Goal: Transaction & Acquisition: Purchase product/service

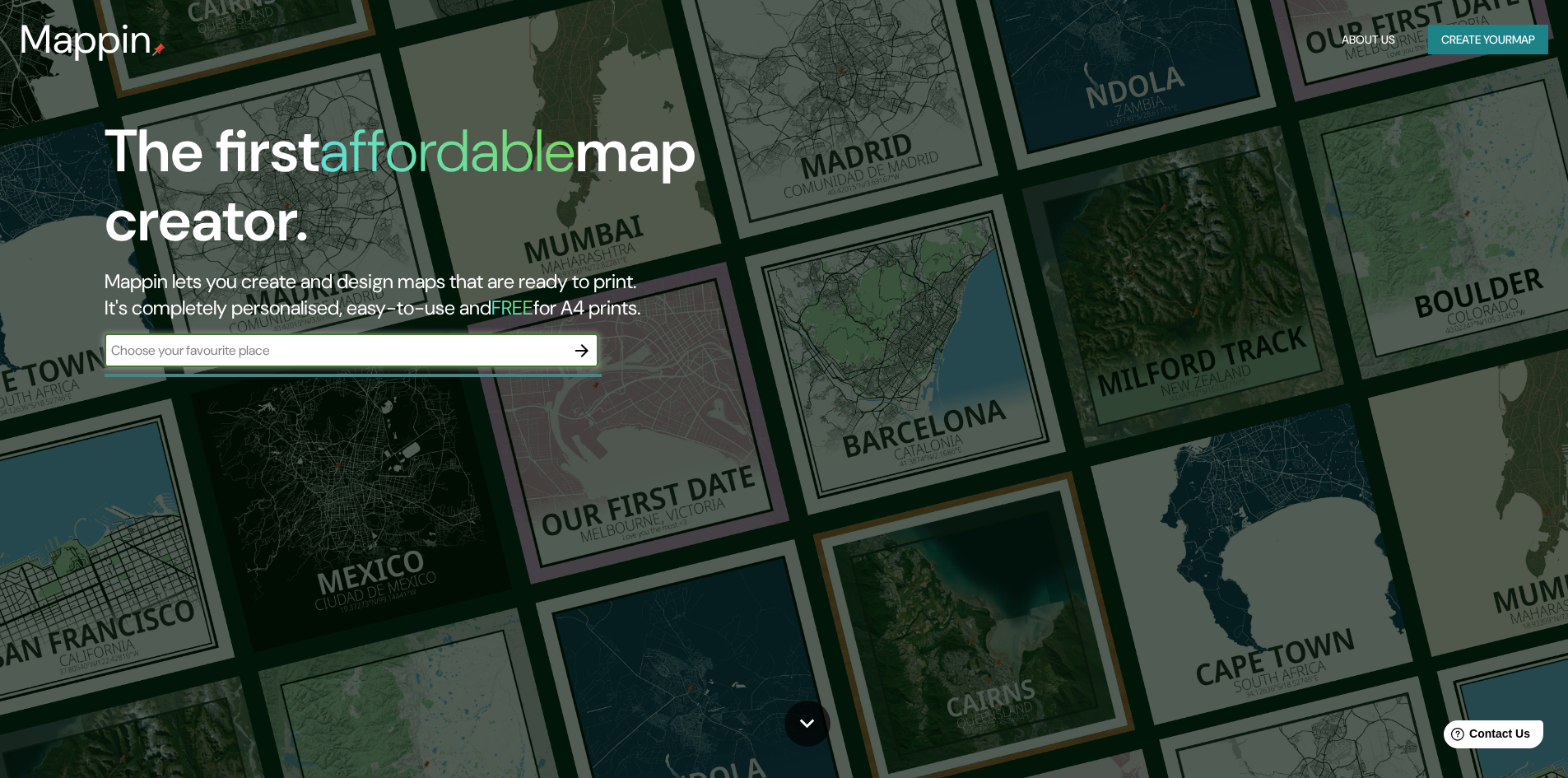
click at [126, 360] on input "text" at bounding box center [334, 350] width 461 height 19
type input "R"
type input "T"
type input "[GEOGRAPHIC_DATA]"
click at [580, 355] on icon "button" at bounding box center [581, 350] width 20 height 20
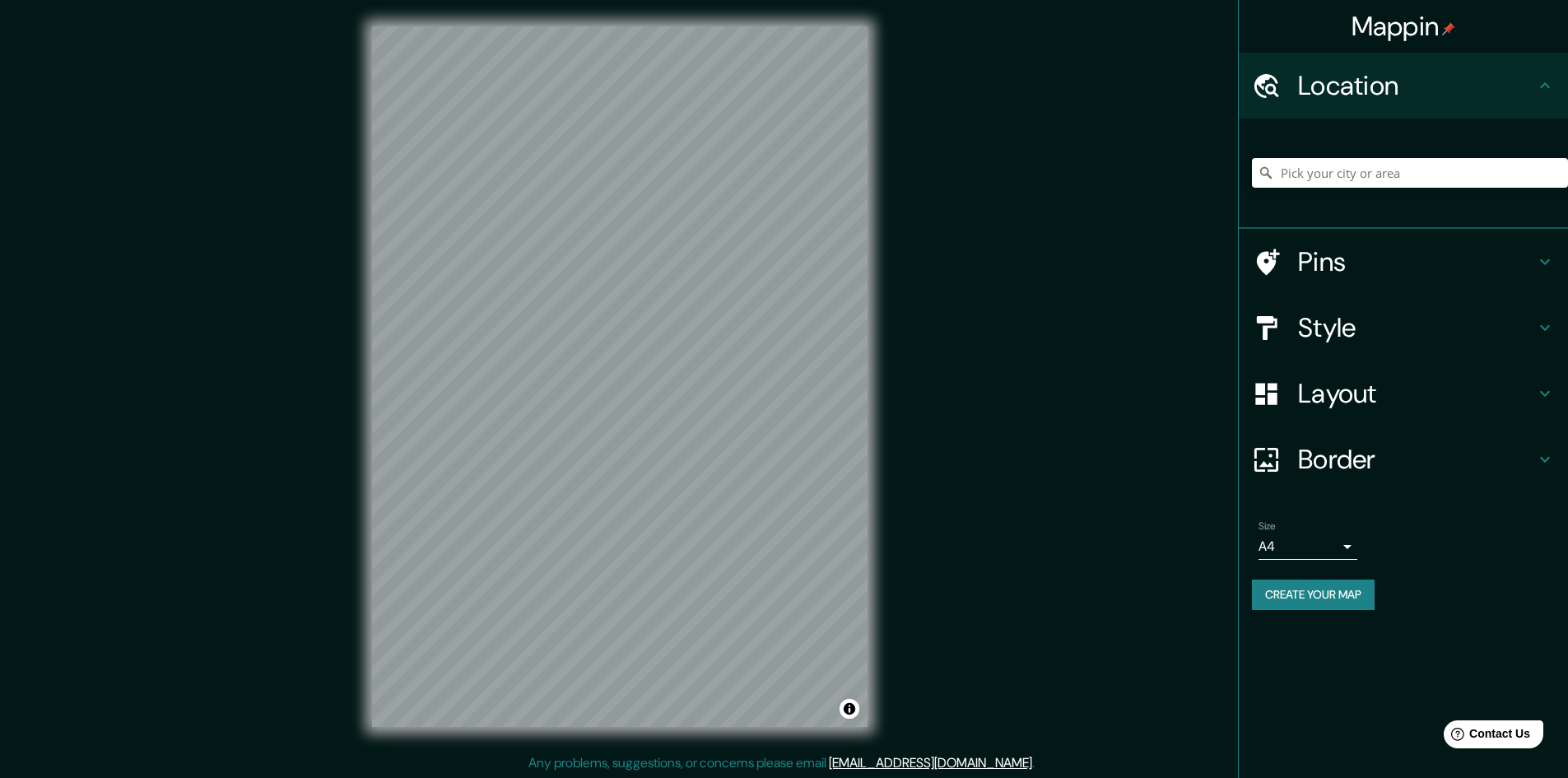
click at [1300, 263] on h4 "Pins" at bounding box center [1416, 261] width 237 height 33
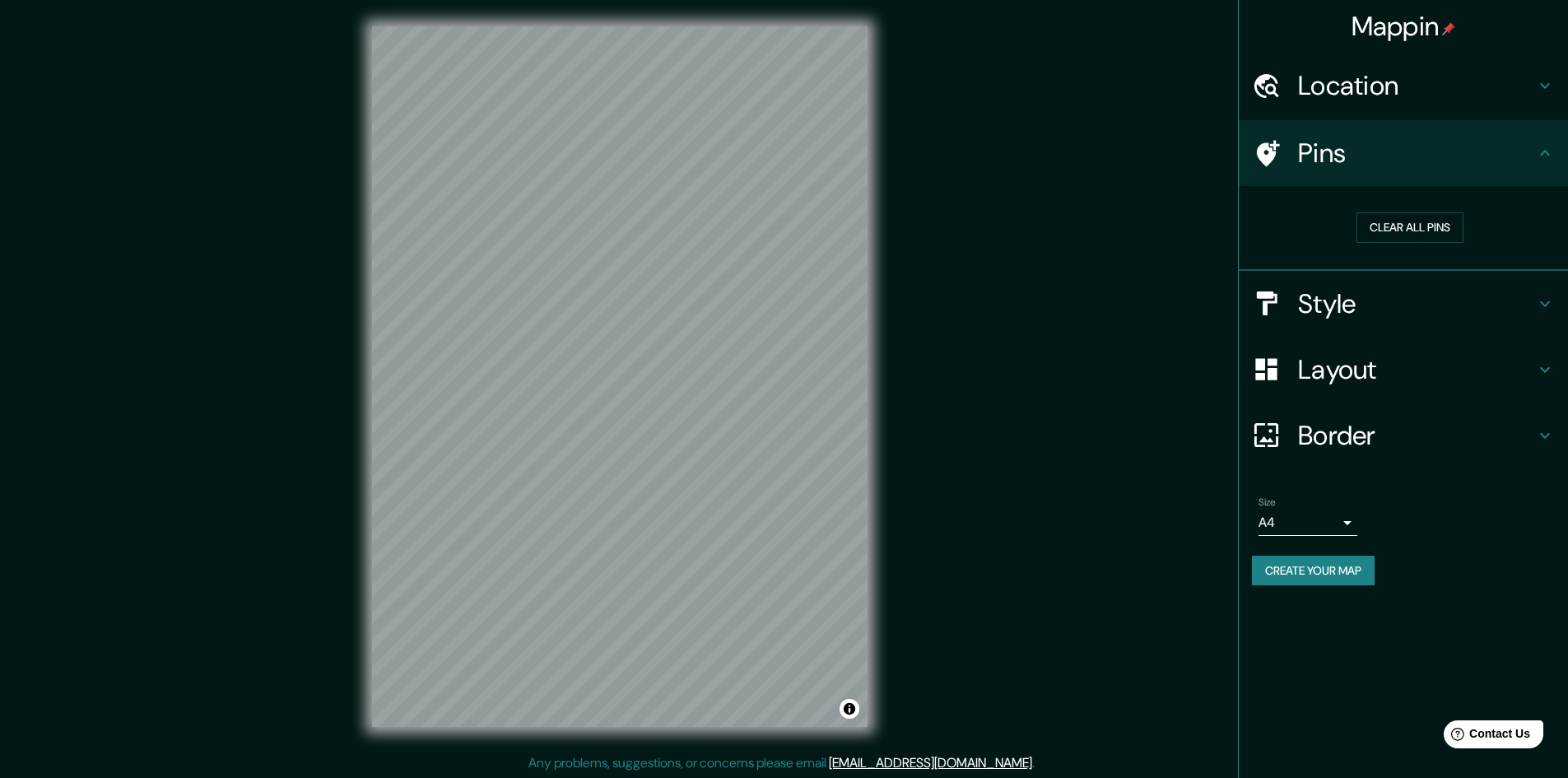
click at [1323, 368] on h4 "Layout" at bounding box center [1416, 369] width 237 height 33
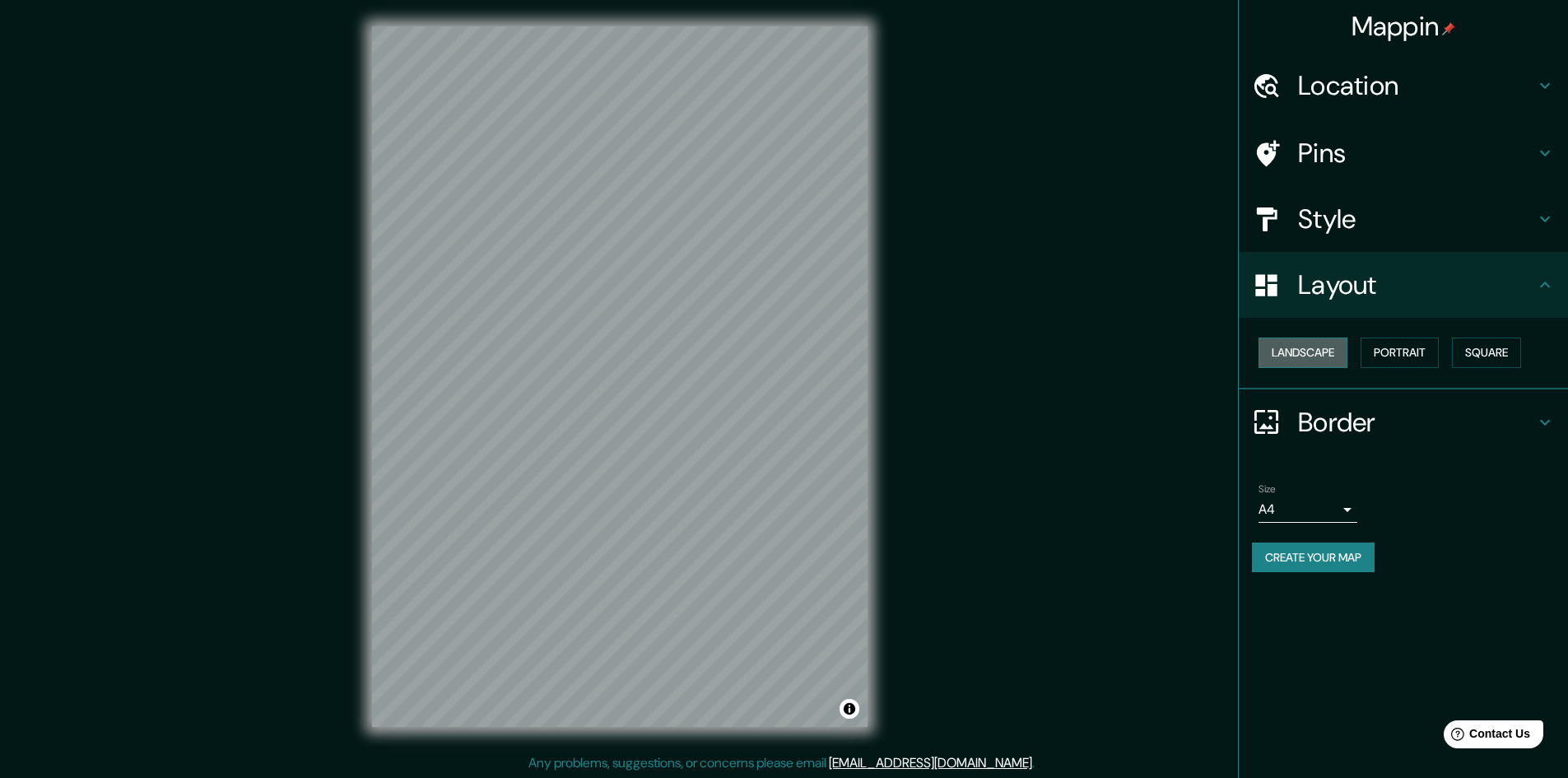
click at [1313, 352] on button "Landscape" at bounding box center [1302, 352] width 89 height 30
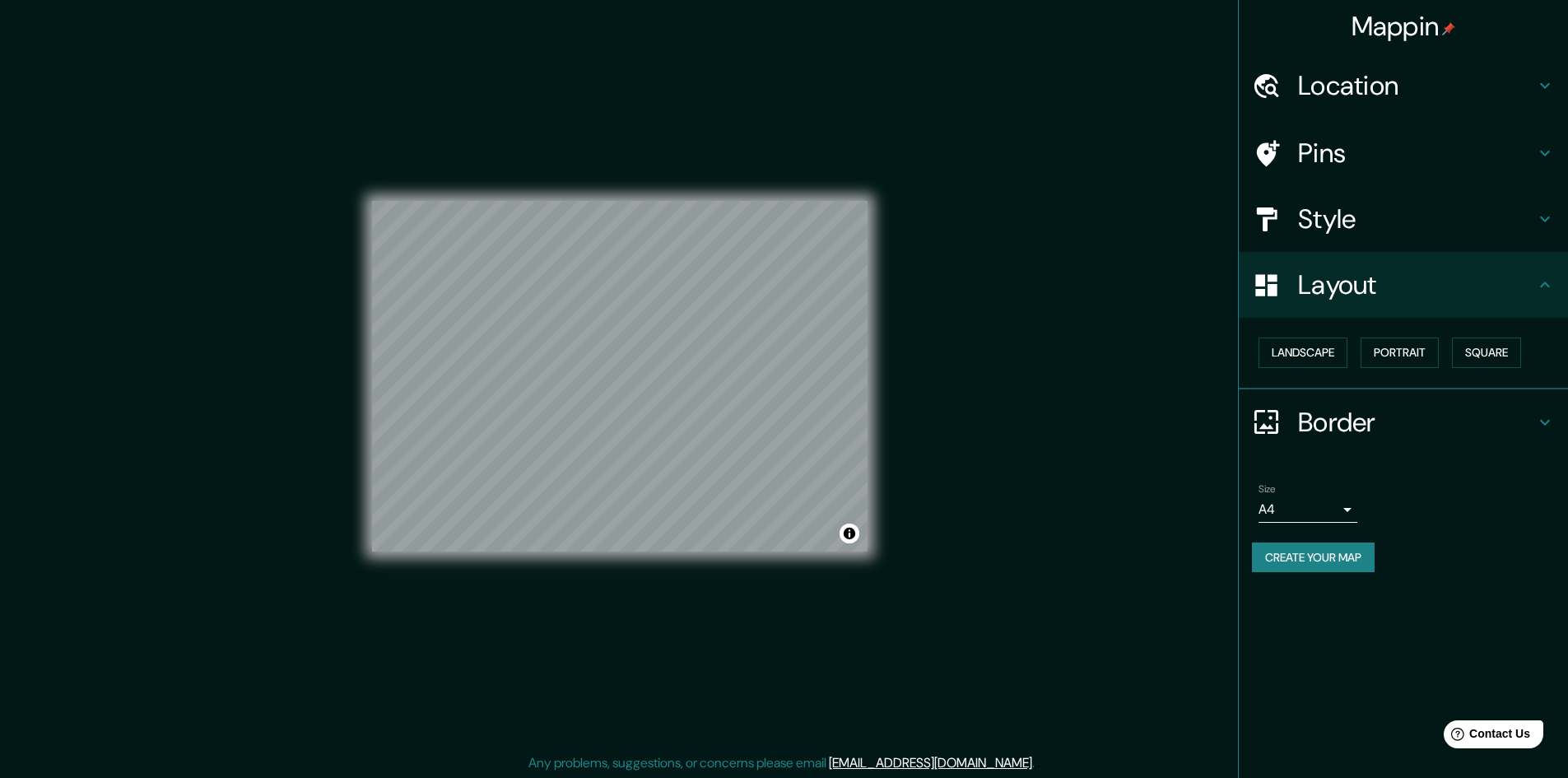
click at [1332, 223] on h4 "Style" at bounding box center [1416, 219] width 237 height 33
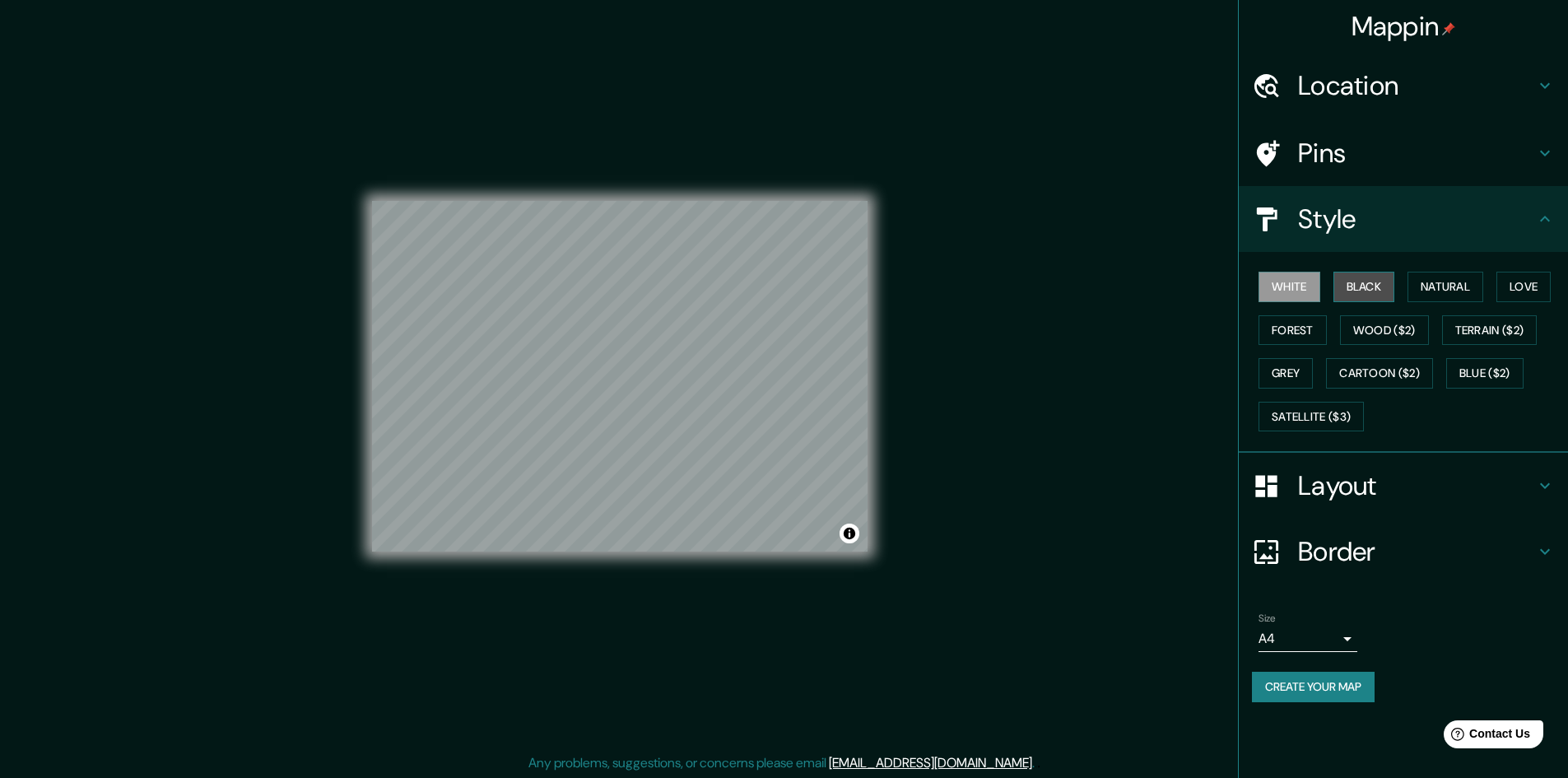
click at [1364, 283] on button "Black" at bounding box center [1365, 286] width 62 height 30
click at [1450, 286] on button "Natural" at bounding box center [1445, 286] width 75 height 30
click at [1526, 286] on button "Love" at bounding box center [1524, 286] width 55 height 30
click at [1294, 329] on button "Forest" at bounding box center [1292, 331] width 69 height 30
click at [1372, 334] on button "Wood ($2)" at bounding box center [1384, 331] width 89 height 30
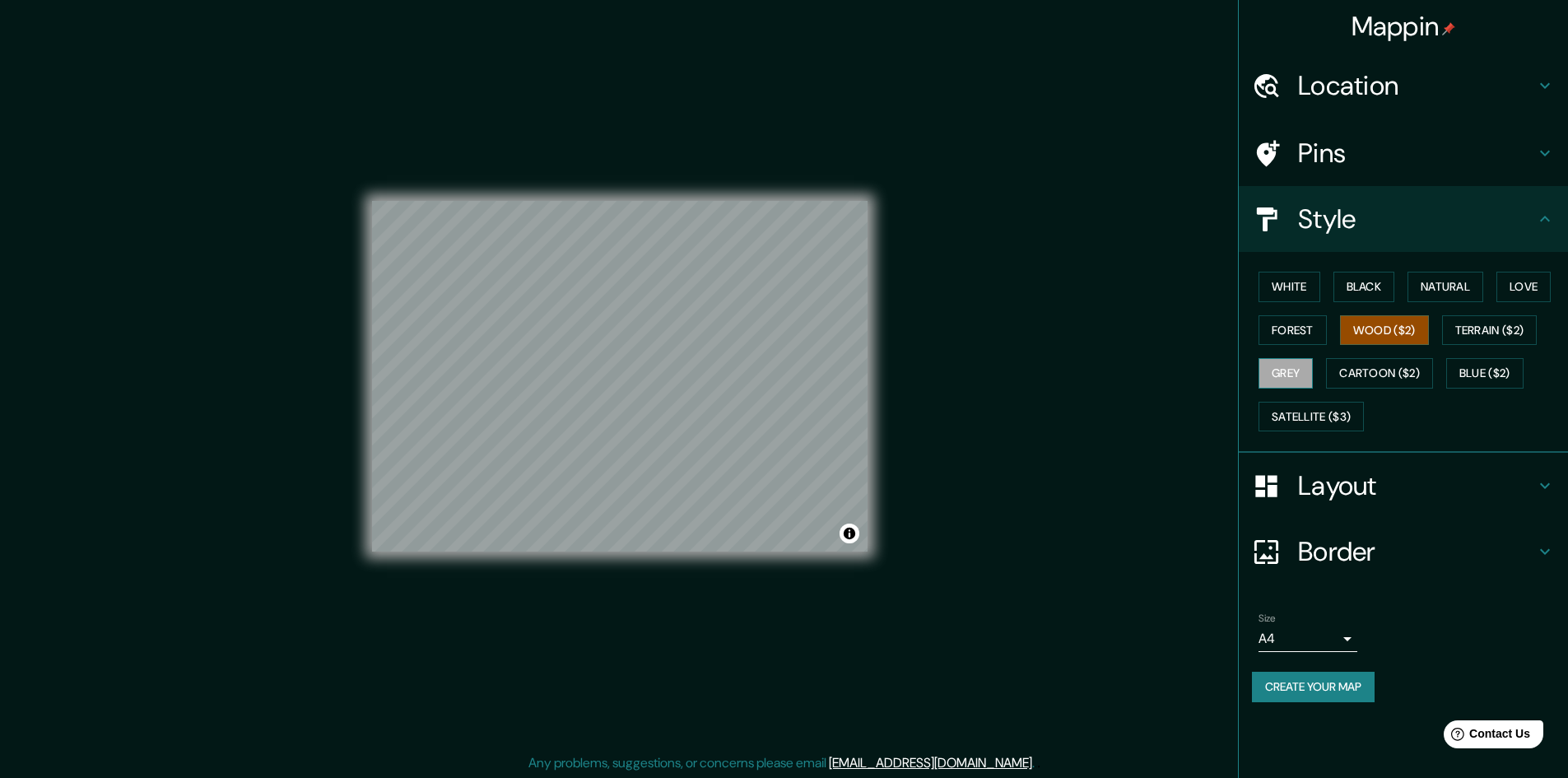
click at [1293, 381] on button "Grey" at bounding box center [1285, 373] width 55 height 30
click at [1290, 291] on button "White" at bounding box center [1289, 286] width 62 height 30
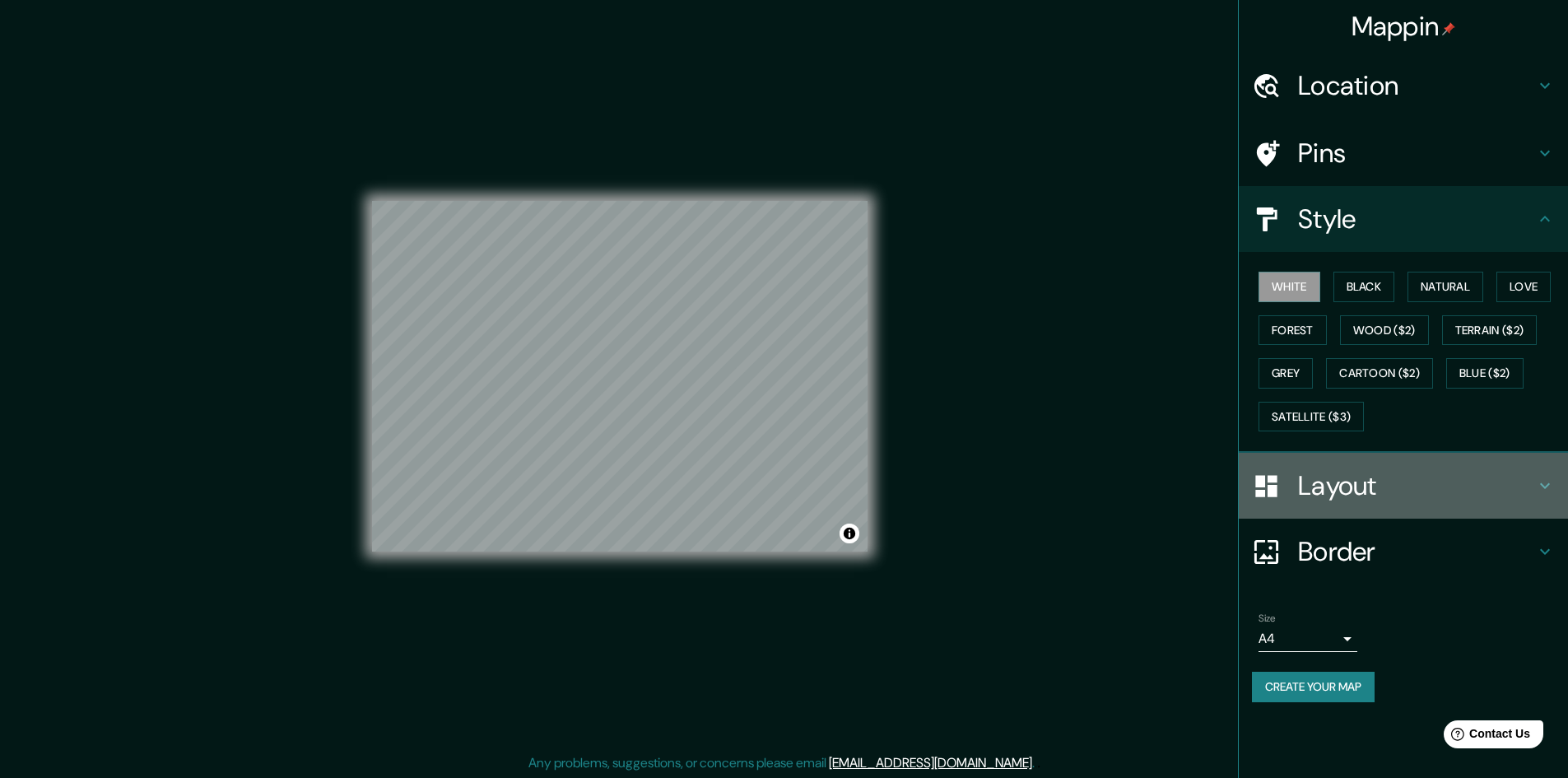
click at [1363, 482] on h4 "Layout" at bounding box center [1416, 485] width 237 height 33
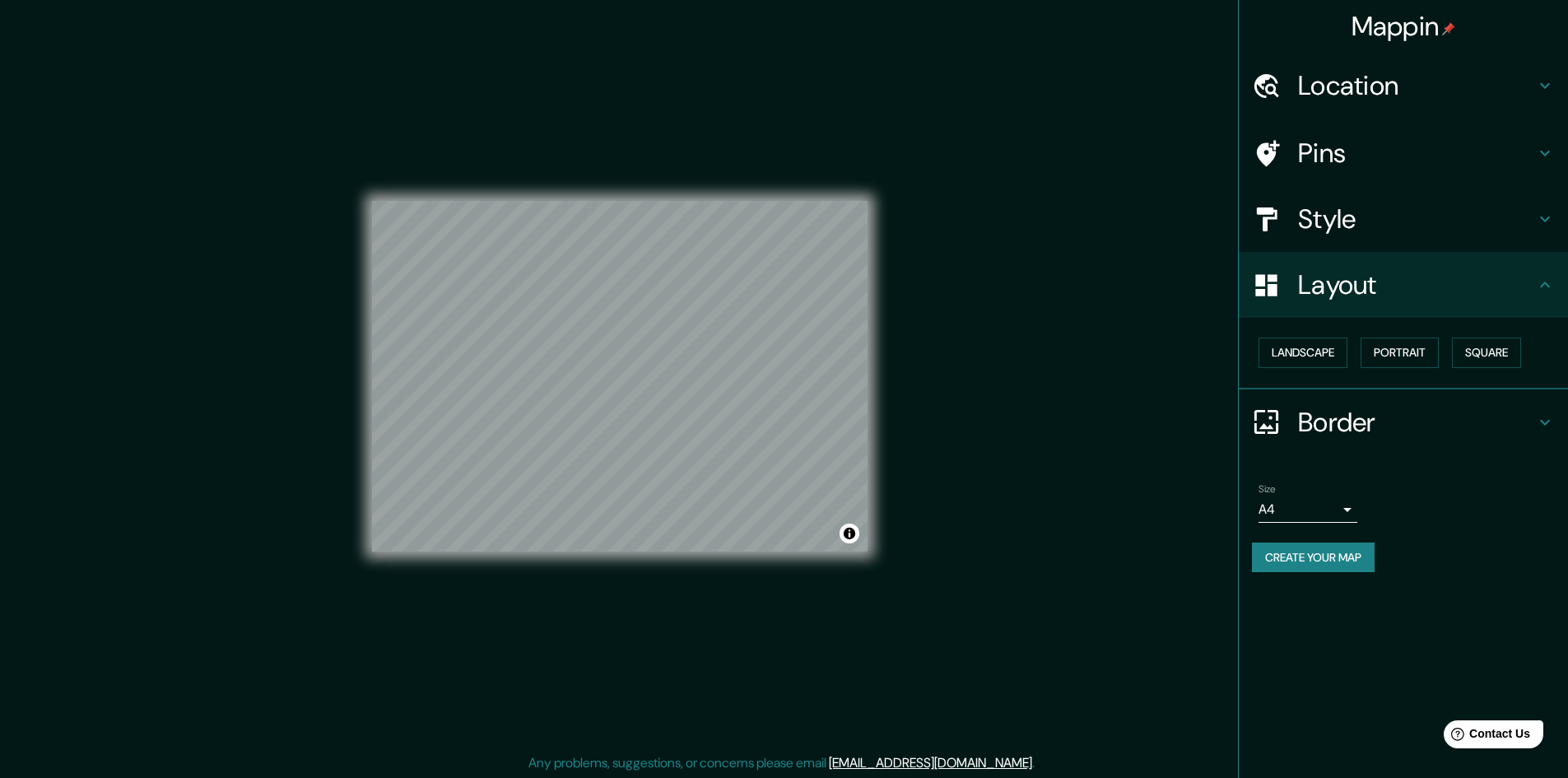
click at [1356, 425] on h4 "Border" at bounding box center [1416, 422] width 237 height 33
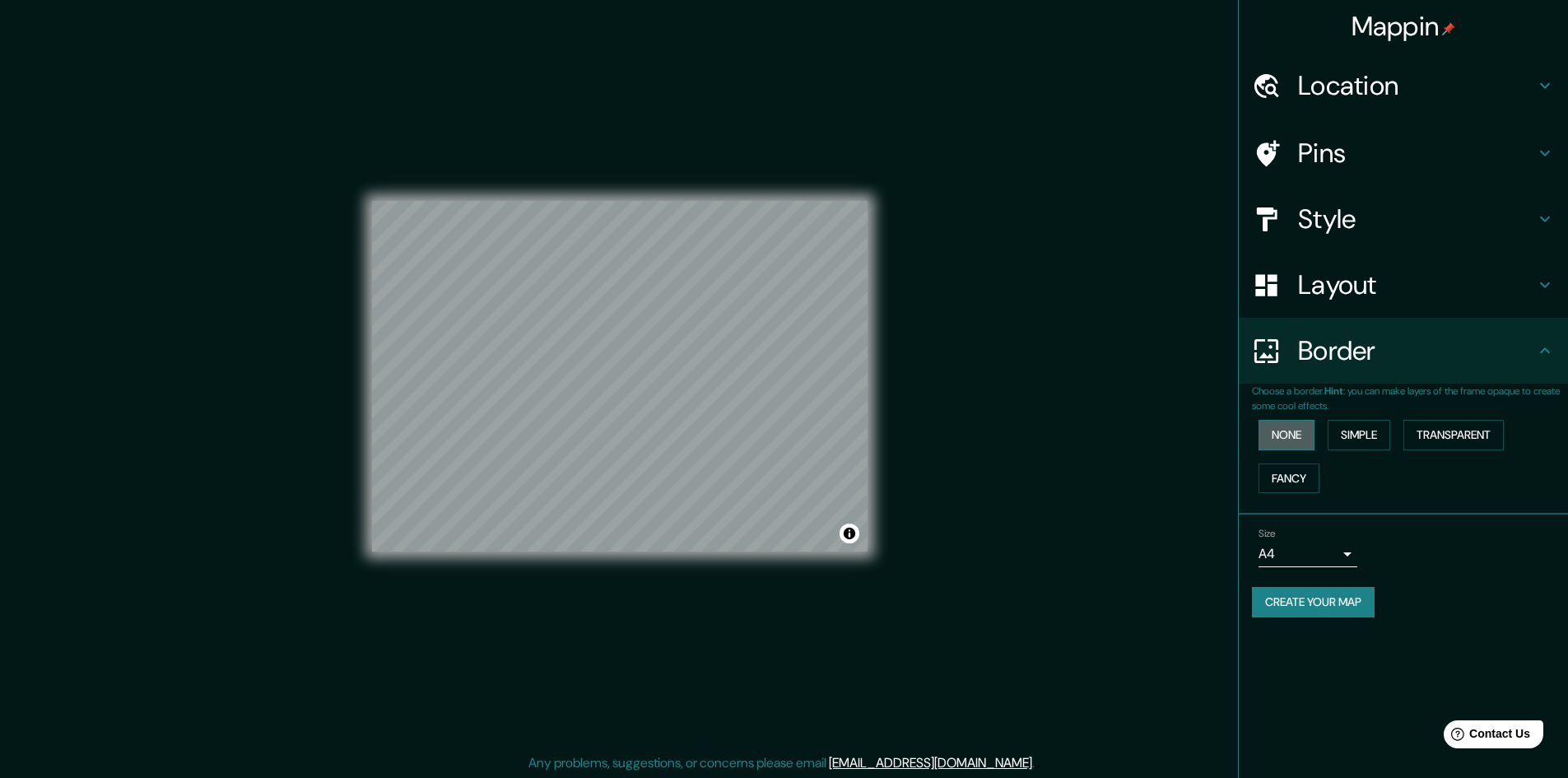
click at [1290, 434] on button "None" at bounding box center [1285, 435] width 56 height 30
click at [1350, 432] on button "Simple" at bounding box center [1359, 435] width 62 height 30
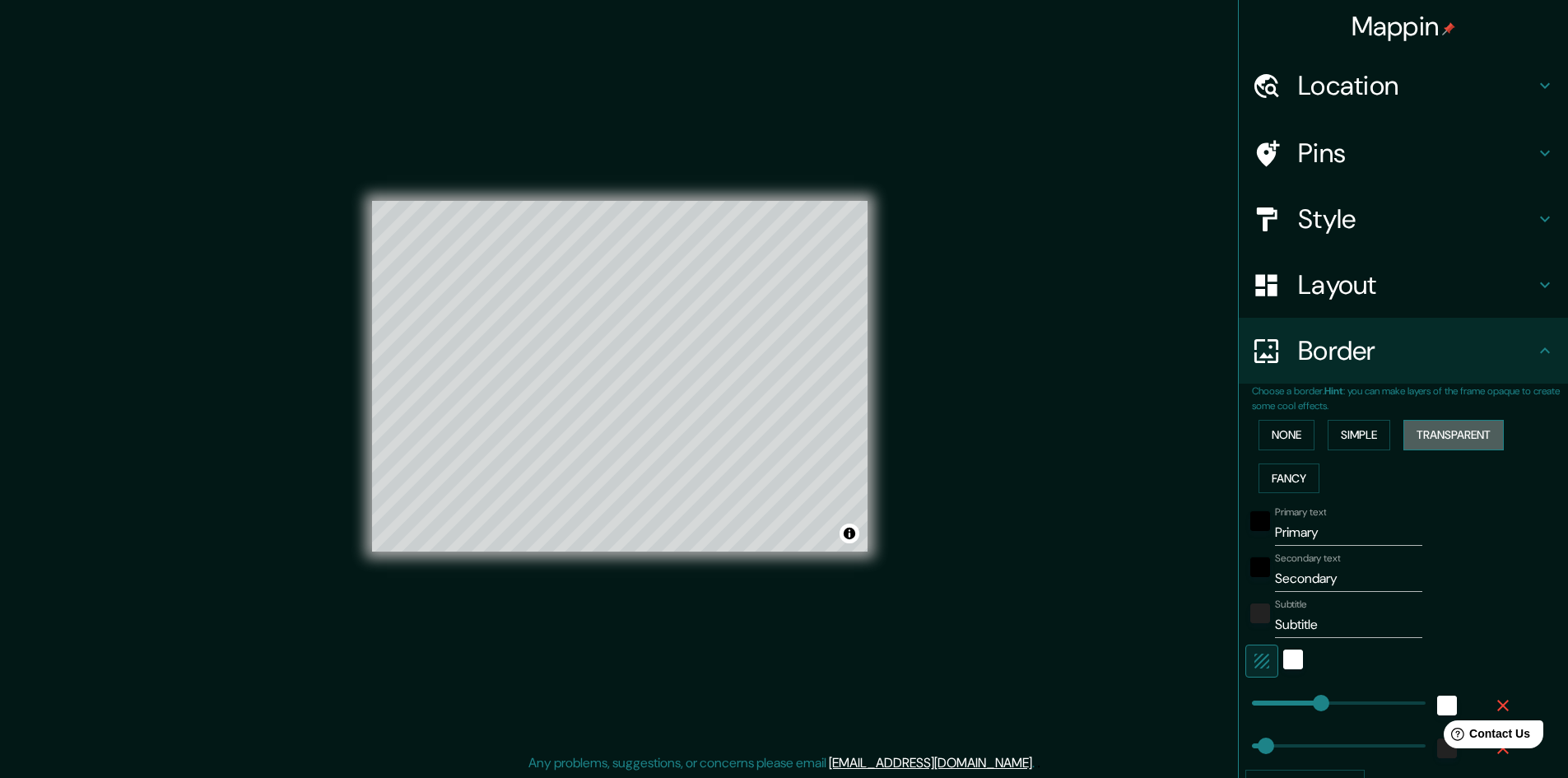
click at [1442, 434] on button "Transparent" at bounding box center [1453, 435] width 101 height 30
click at [1284, 478] on button "Fancy" at bounding box center [1288, 478] width 61 height 30
click at [1270, 429] on button "None" at bounding box center [1285, 435] width 56 height 30
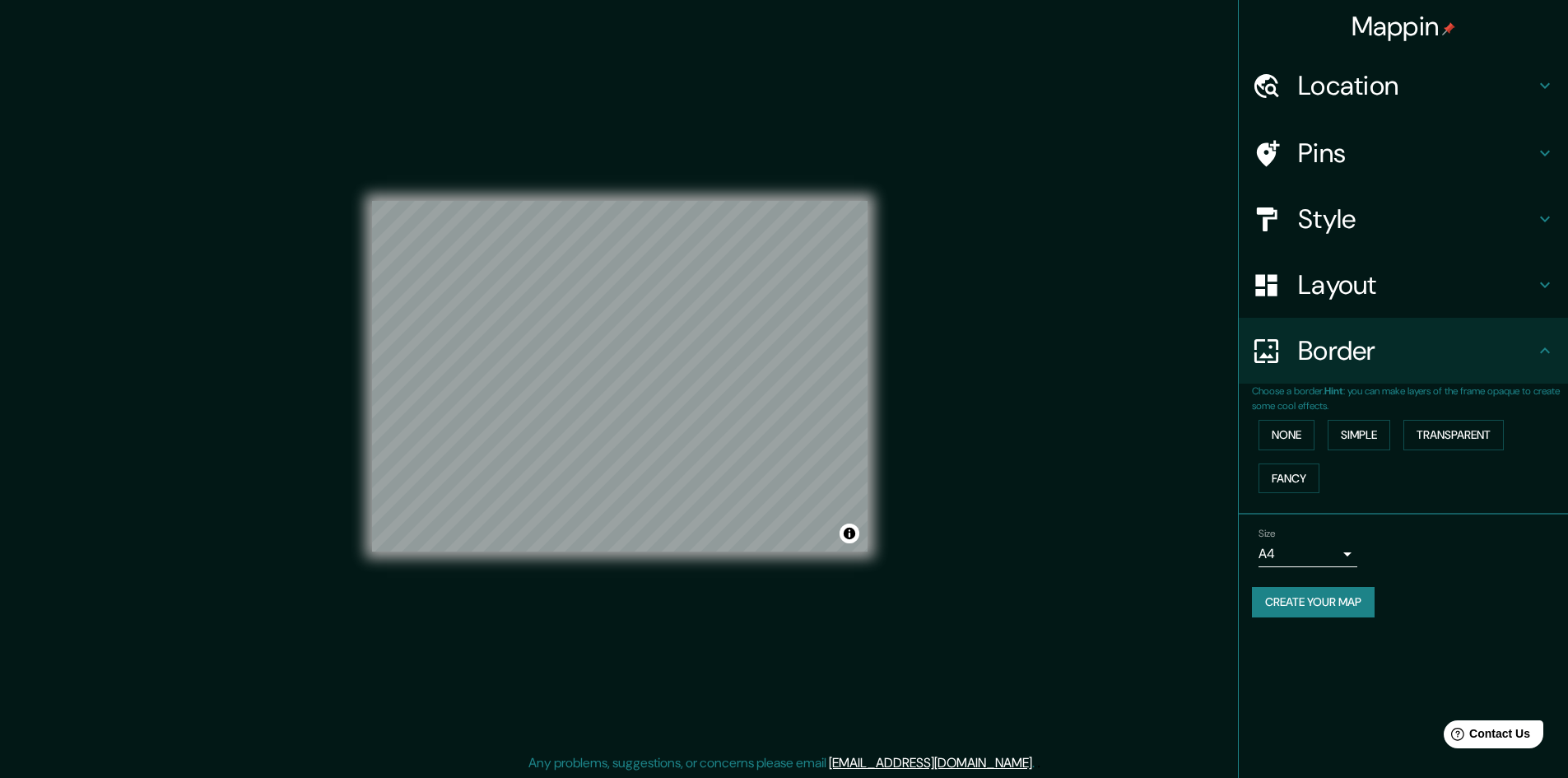
scroll to position [2, 0]
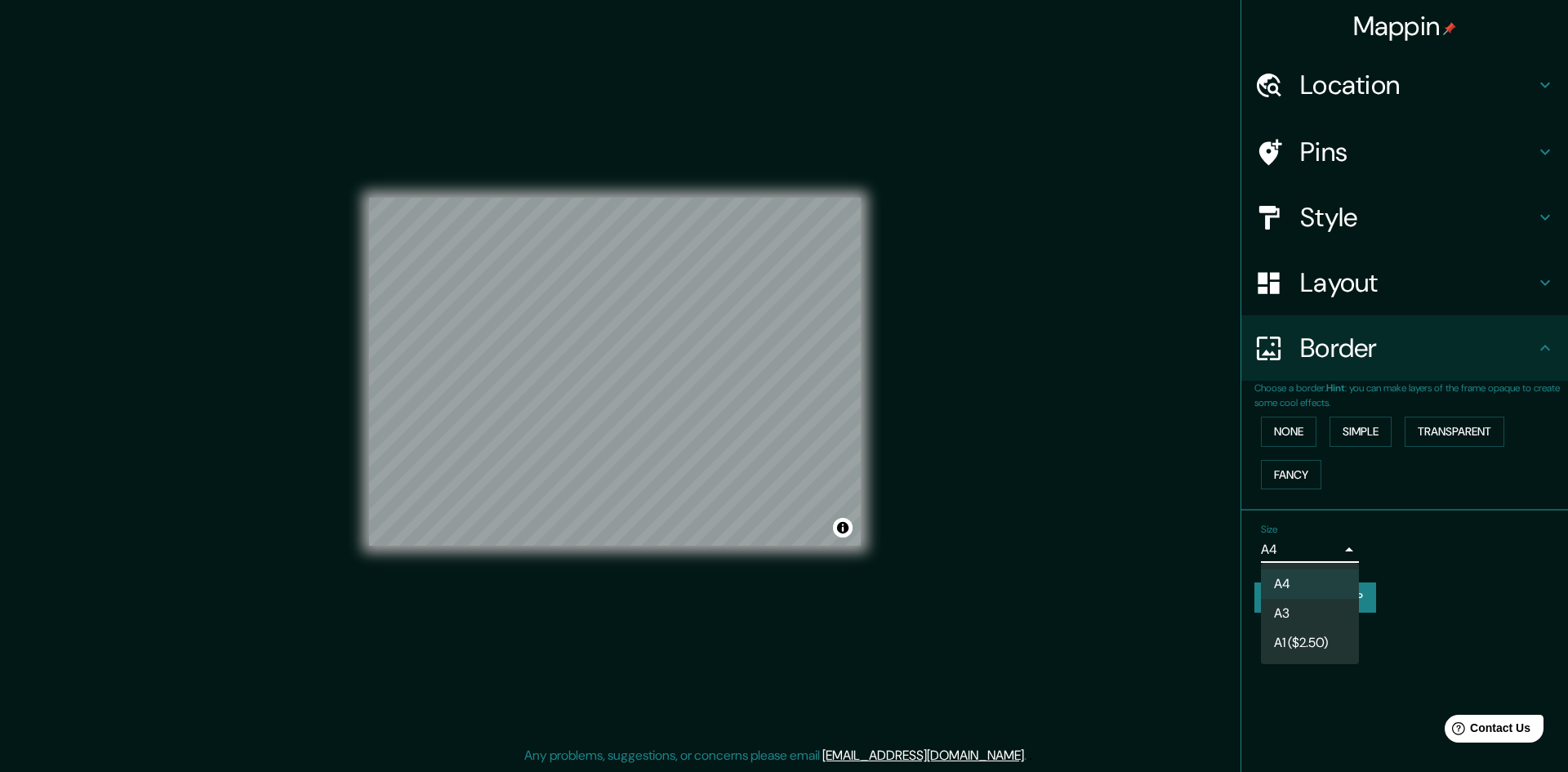
click at [1294, 546] on body "Mappin Location Pins Style Layout Border Choose a border. Hint : you can make l…" at bounding box center [784, 384] width 1568 height 772
click at [1293, 609] on li "A3" at bounding box center [1309, 613] width 98 height 29
type input "a4"
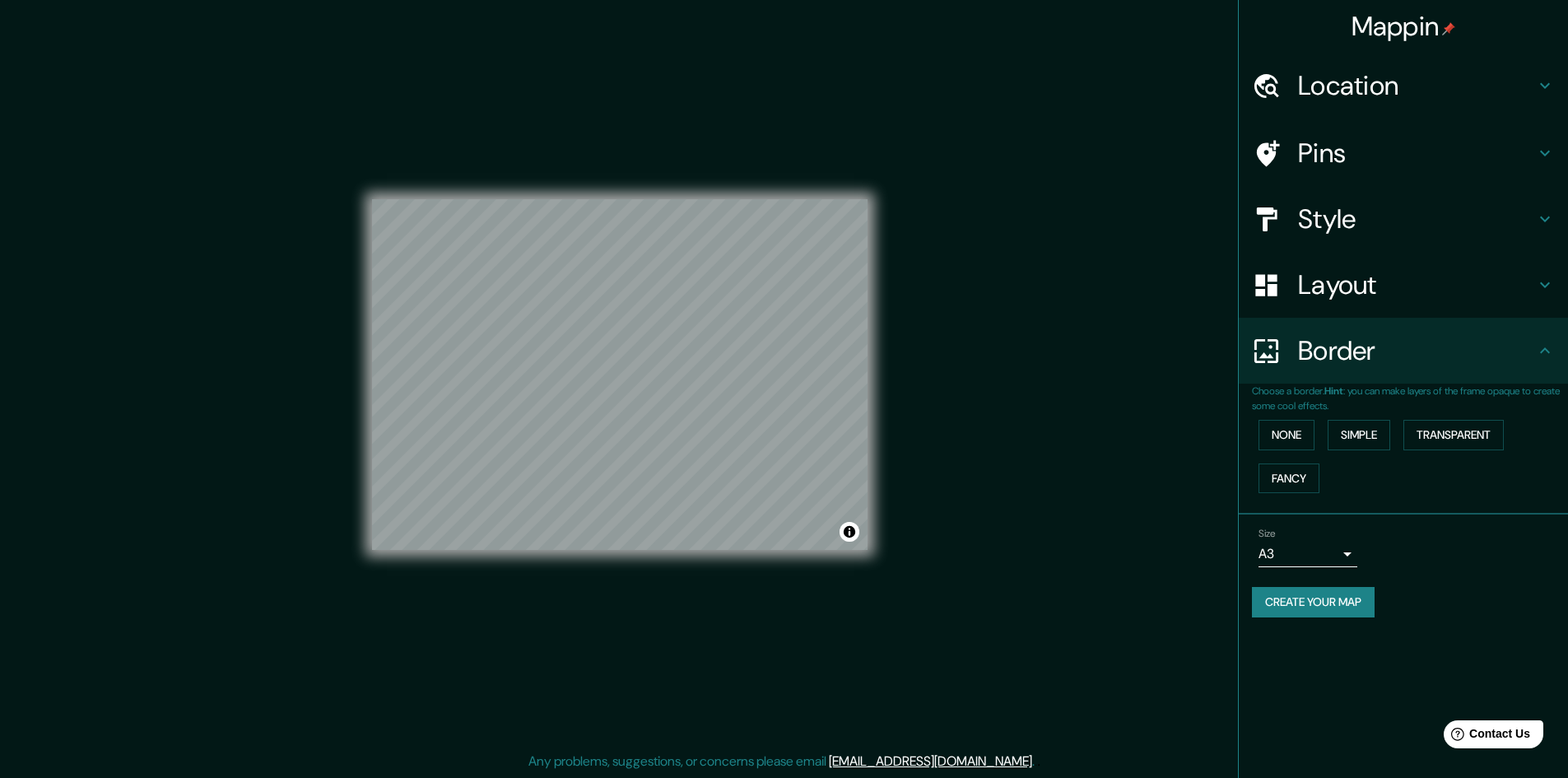
click at [1306, 607] on button "Create your map" at bounding box center [1313, 602] width 122 height 30
